Goal: Navigation & Orientation: Find specific page/section

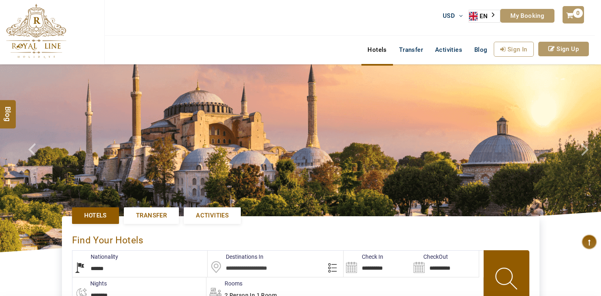
select select "******"
click at [11, 113] on span "Blog" at bounding box center [8, 109] width 11 height 7
click at [572, 16] on icon at bounding box center [569, 16] width 10 height 10
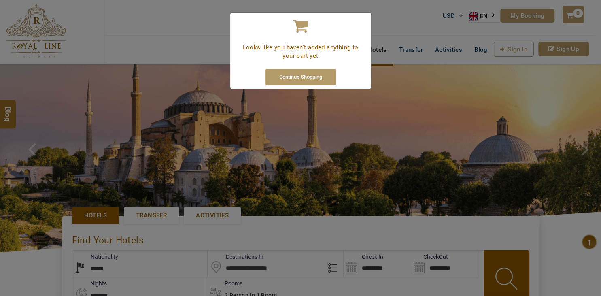
click at [389, 4] on div "Looks like you haven't added anything to your cart yet Continue Shopping" at bounding box center [300, 148] width 601 height 296
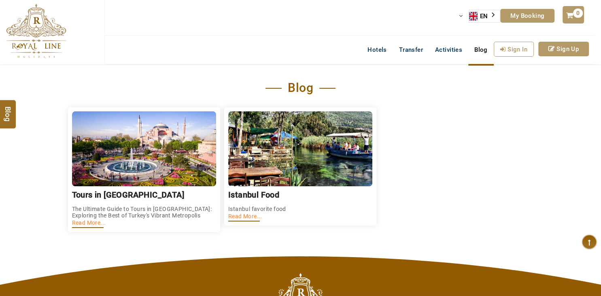
scroll to position [172, 0]
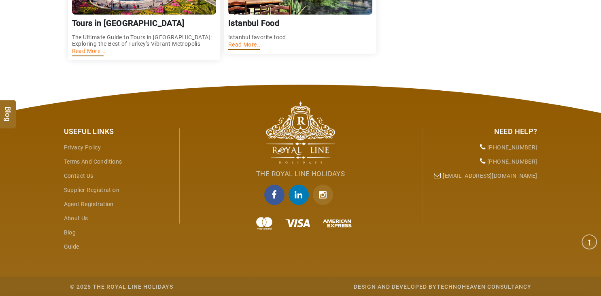
click at [303, 123] on img at bounding box center [300, 132] width 69 height 63
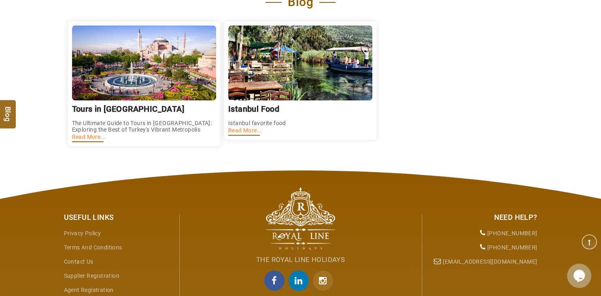
scroll to position [0, 0]
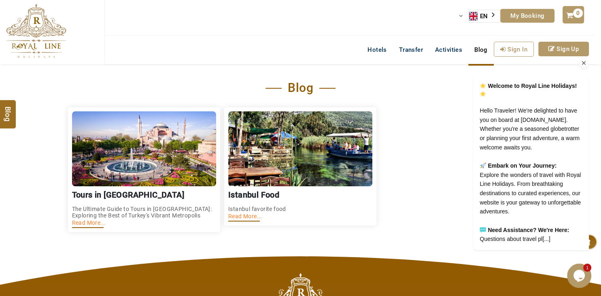
click at [582, 59] on icon "Chat attention grabber" at bounding box center [583, 62] width 7 height 7
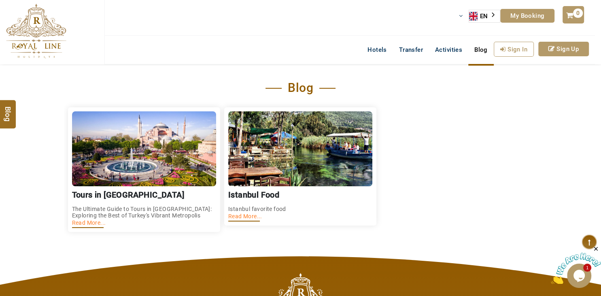
click at [510, 17] on link "My Booking" at bounding box center [527, 16] width 54 height 14
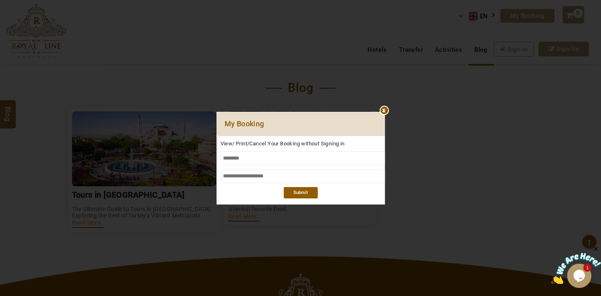
click at [385, 112] on div at bounding box center [300, 112] width 168 height 0
